Goal: Obtain resource: Download file/media

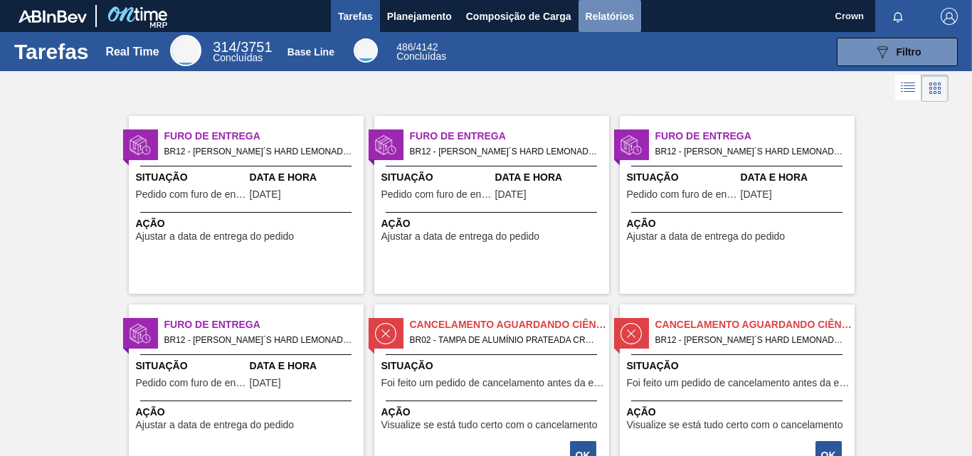
click at [620, 16] on span "Relatórios" at bounding box center [610, 16] width 48 height 17
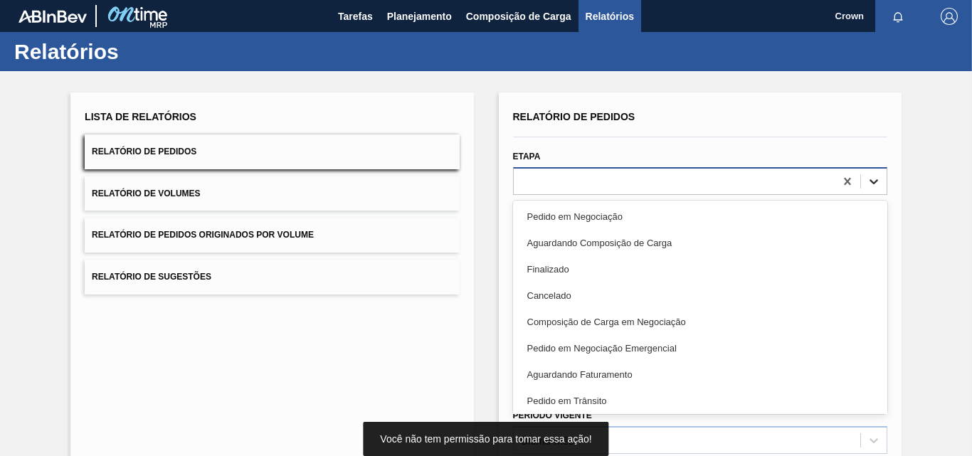
click at [870, 183] on icon at bounding box center [874, 181] width 14 height 14
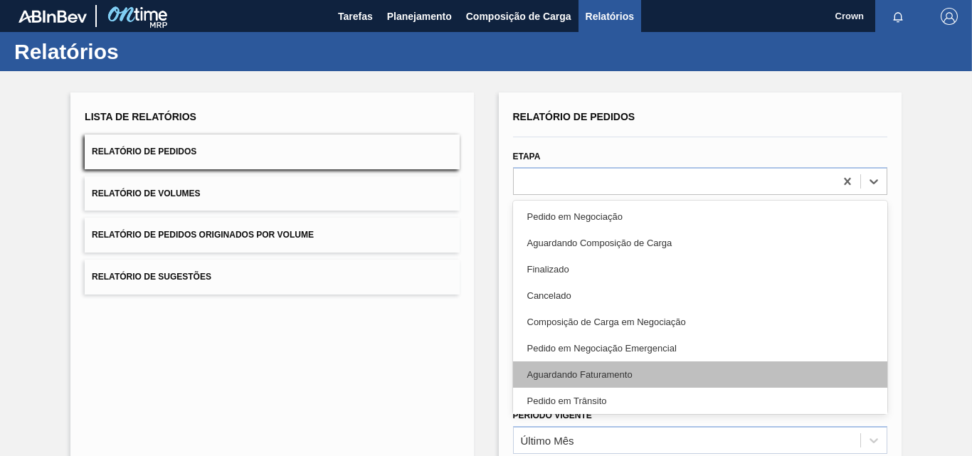
click at [625, 377] on div "Aguardando Faturamento" at bounding box center [700, 375] width 374 height 26
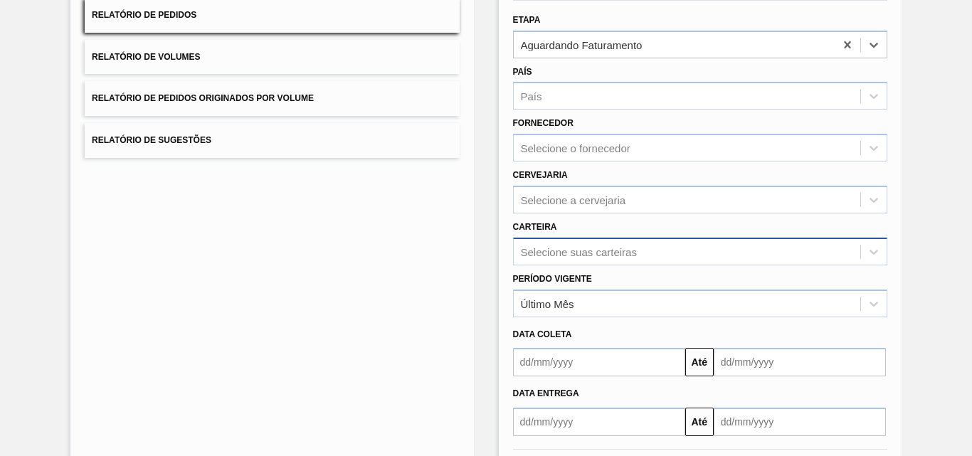
scroll to position [142, 0]
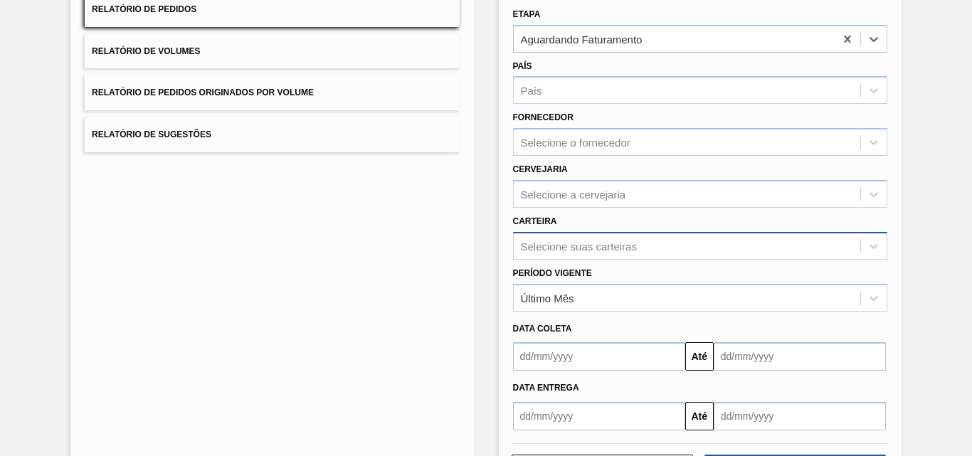
click at [557, 243] on div "Selecione suas carteiras" at bounding box center [700, 246] width 374 height 28
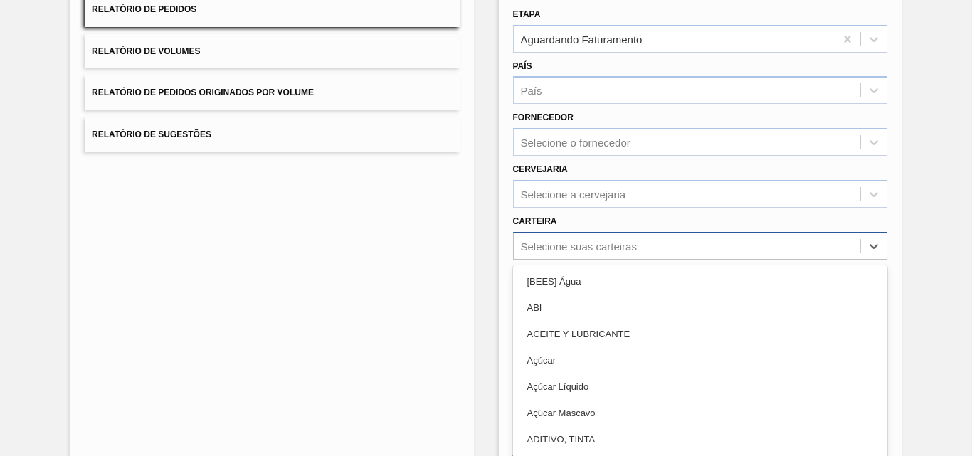
scroll to position [171, 0]
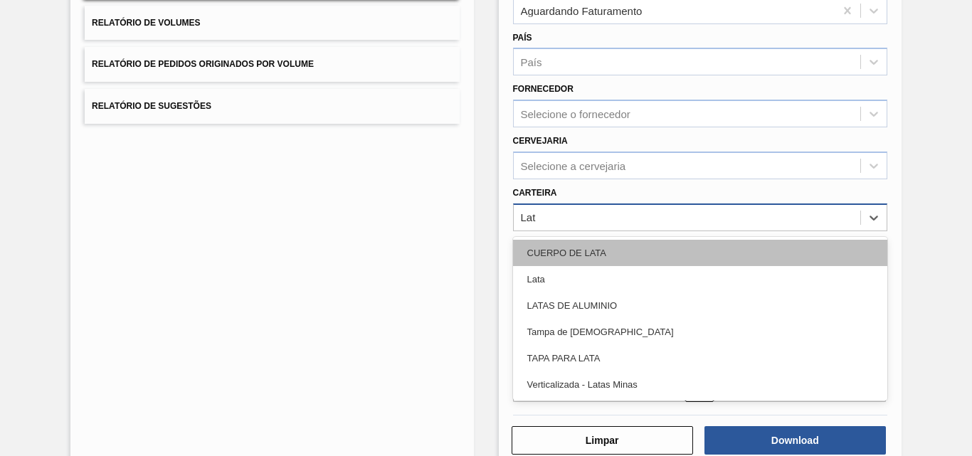
type input "Lata"
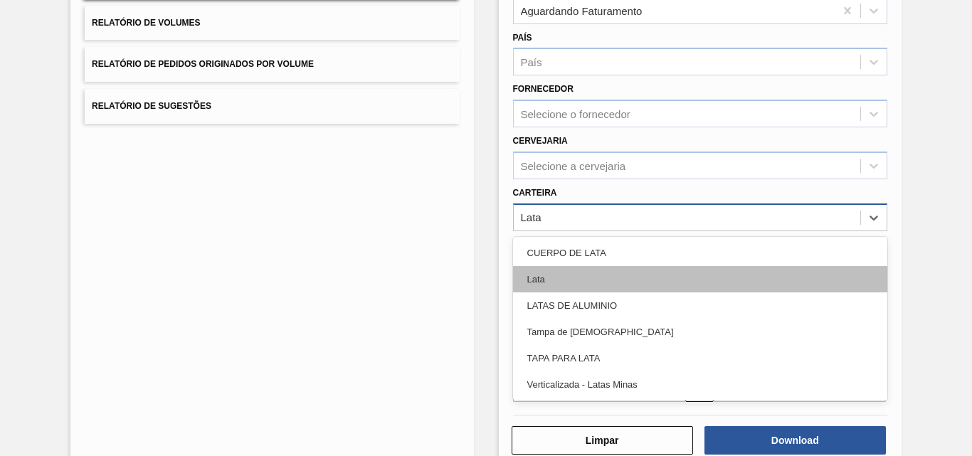
click at [587, 269] on div "Lata" at bounding box center [700, 279] width 374 height 26
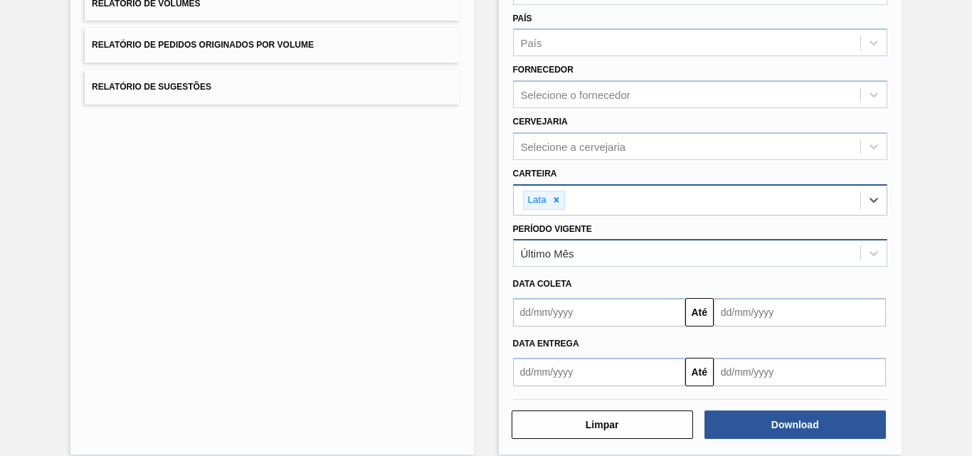
scroll to position [206, 0]
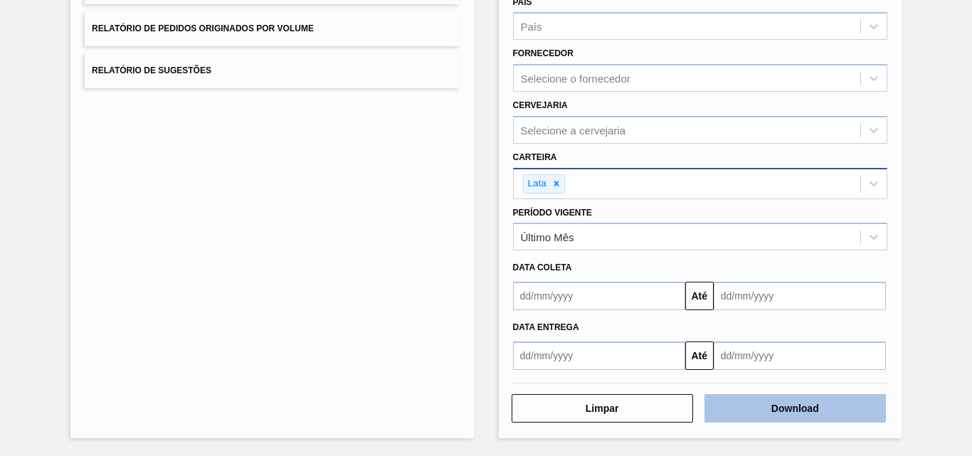
click at [793, 417] on button "Download" at bounding box center [796, 408] width 182 height 28
